Goal: Task Accomplishment & Management: Manage account settings

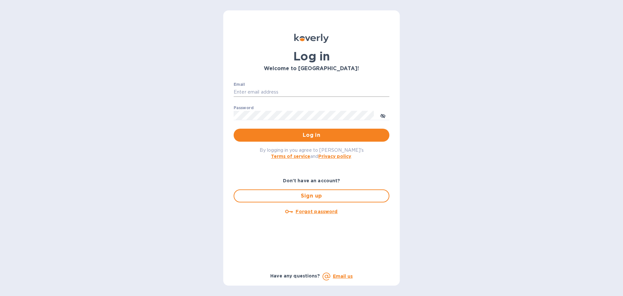
drag, startPoint x: 296, startPoint y: 91, endPoint x: 297, endPoint y: 95, distance: 3.8
click at [296, 91] on input "Email" at bounding box center [312, 92] width 156 height 10
type input "cm@electronicsclubusa.com"
click at [234, 128] on button "Log in" at bounding box center [312, 134] width 156 height 13
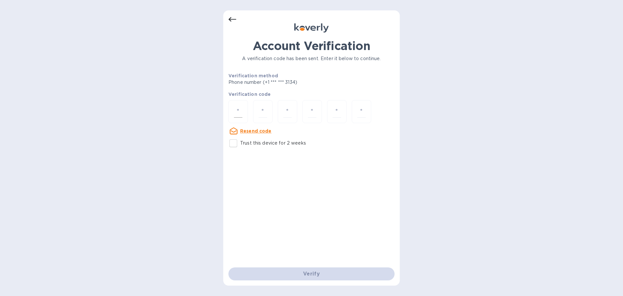
click at [244, 111] on div at bounding box center [237, 111] width 19 height 23
type input "4"
type input "2"
drag, startPoint x: 244, startPoint y: 111, endPoint x: 226, endPoint y: 111, distance: 17.8
click at [226, 111] on div "Account Verification A verification code has been sent. Enter it below to conti…" at bounding box center [311, 147] width 176 height 275
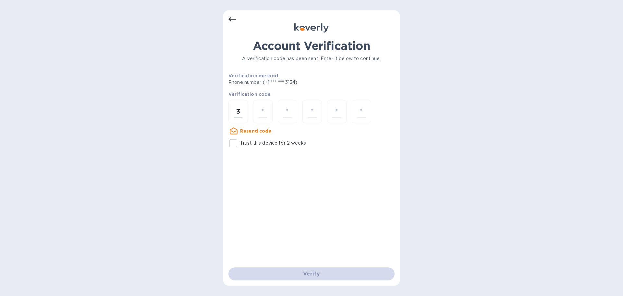
type input "4"
type input "3"
type input "2"
type input "1"
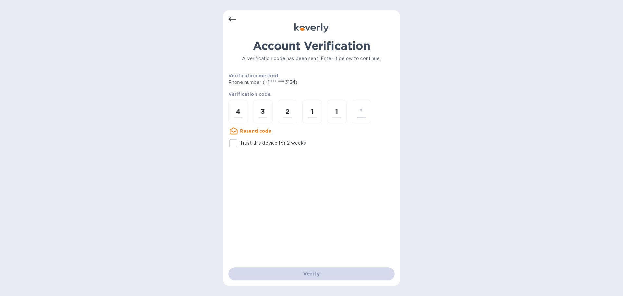
type input "8"
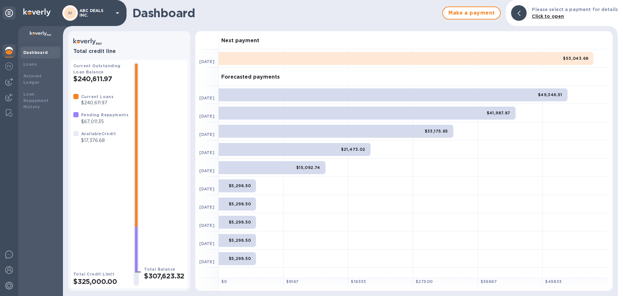
click at [101, 75] on h2 "$240,611.97" at bounding box center [100, 79] width 55 height 8
click at [109, 114] on b "Pending Repayments" at bounding box center [104, 114] width 47 height 5
click at [95, 138] on p "$17,376.68" at bounding box center [98, 140] width 35 height 7
